Goal: Book appointment/travel/reservation

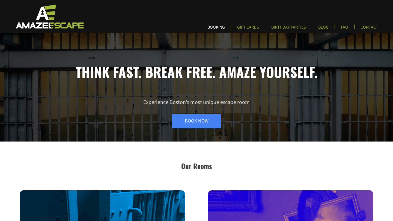
click at [219, 28] on link "BOOKING" at bounding box center [216, 29] width 26 height 9
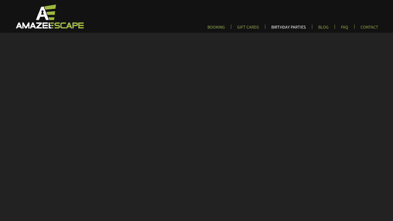
click at [293, 27] on link "BIRTHDAY PARTIES" at bounding box center [288, 29] width 43 height 9
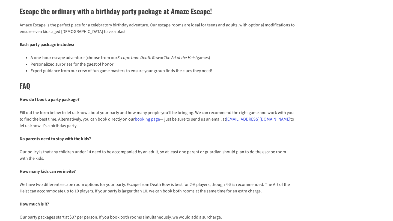
scroll to position [61, 0]
